Goal: Task Accomplishment & Management: Complete application form

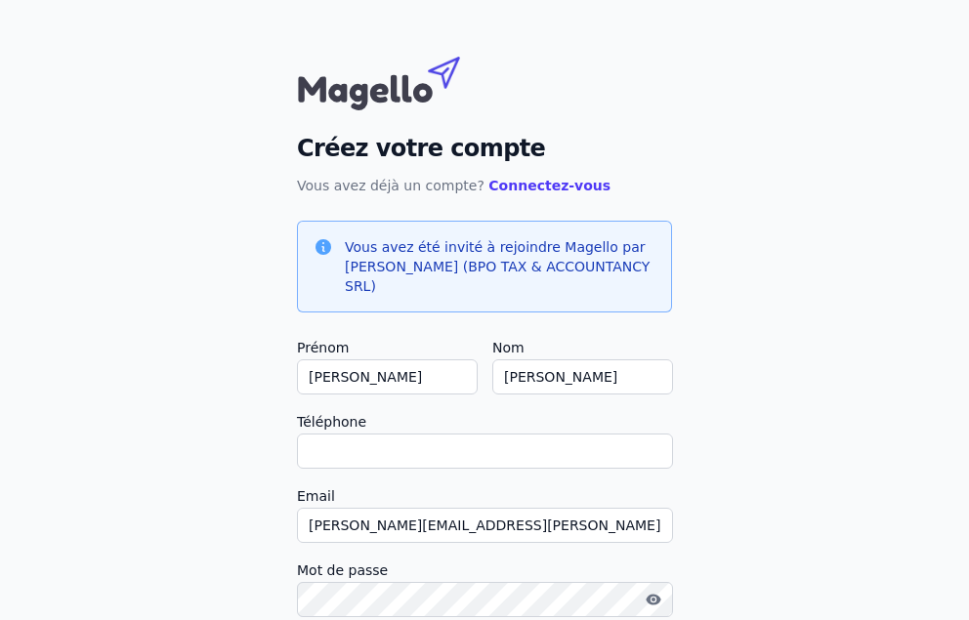
click at [419, 434] on input "Téléphone" at bounding box center [485, 451] width 376 height 35
type input "0"
checkbox input "false"
click at [306, 437] on input "0675511150" at bounding box center [485, 451] width 376 height 35
type input "[PHONE_NUMBER]"
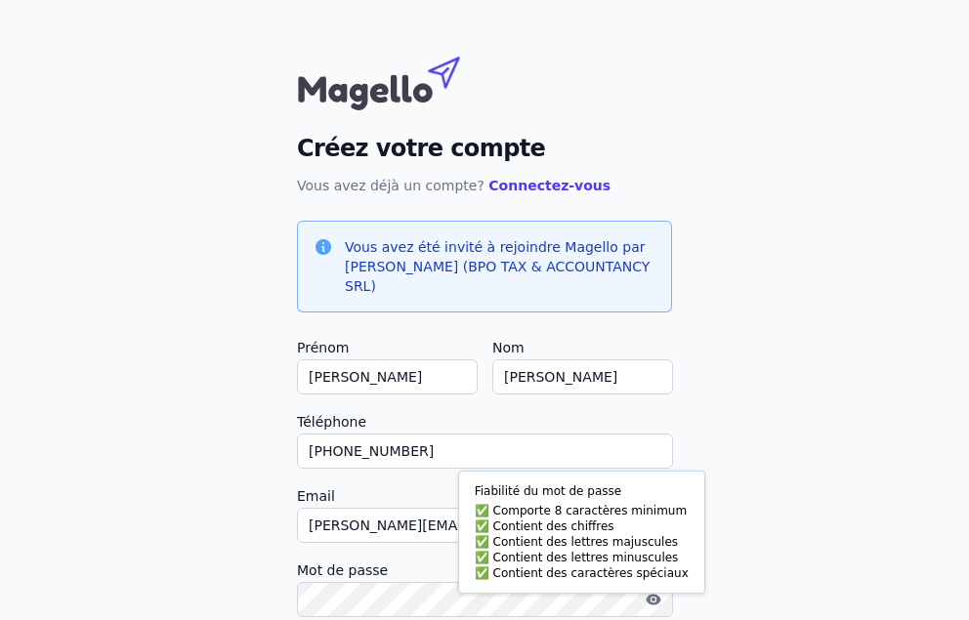
click at [823, 448] on div "Créez votre compte Vous avez déjà un compte? Connectez-vous Vous avez été invit…" at bounding box center [484, 428] width 969 height 856
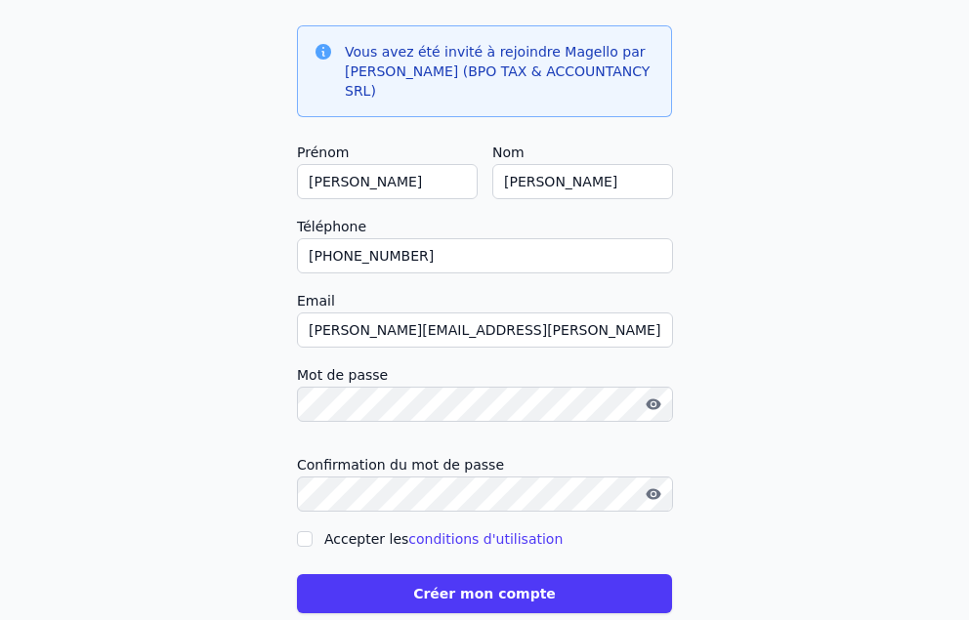
scroll to position [216, 0]
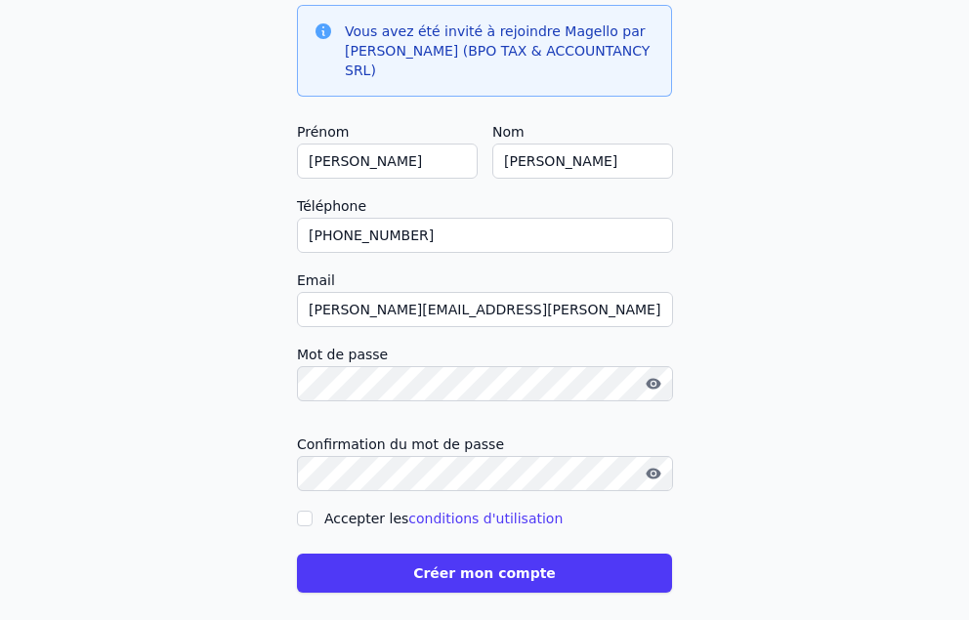
click at [303, 511] on input "Accepter les conditions d'utilisation" at bounding box center [305, 519] width 16 height 16
checkbox input "true"
click at [506, 554] on button "Créer mon compte" at bounding box center [484, 573] width 375 height 39
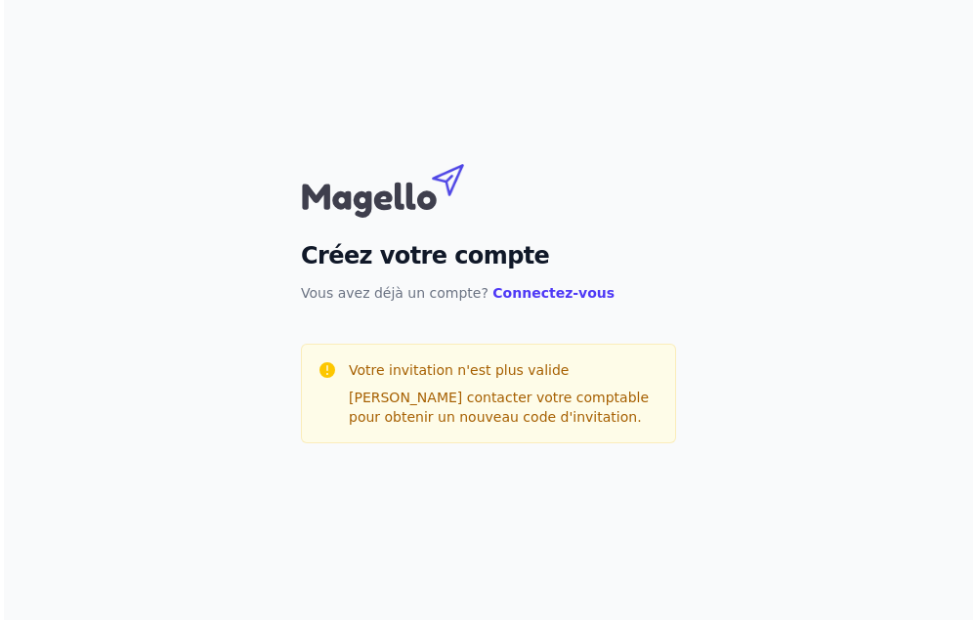
scroll to position [0, 0]
